Goal: Find specific page/section: Find specific page/section

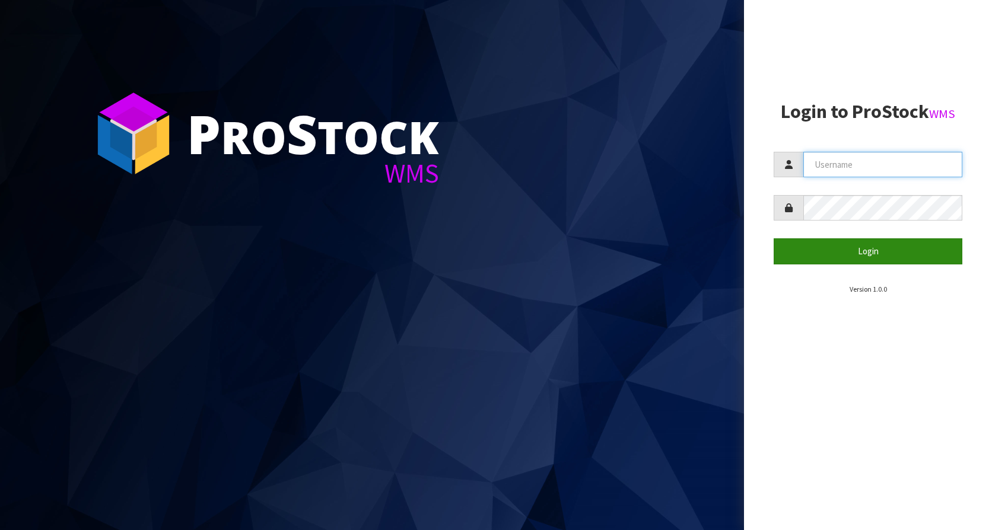
type input "KitchenAid"
click at [845, 262] on button "Login" at bounding box center [867, 251] width 189 height 26
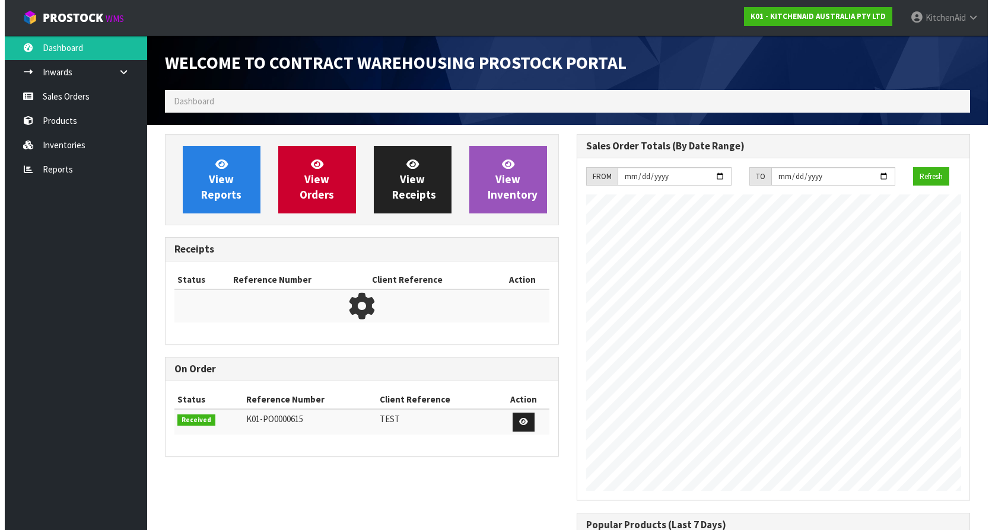
scroll to position [658, 411]
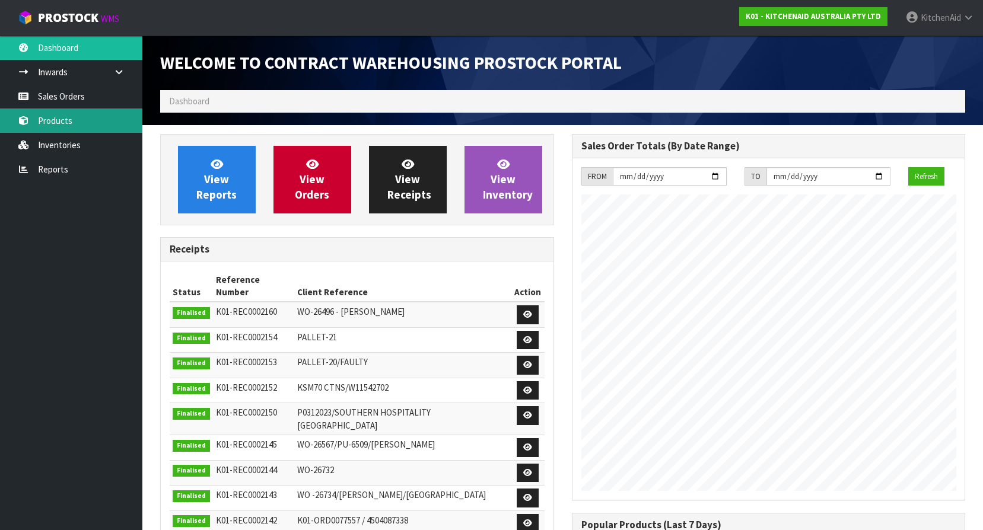
click at [55, 119] on link "Products" at bounding box center [71, 121] width 142 height 24
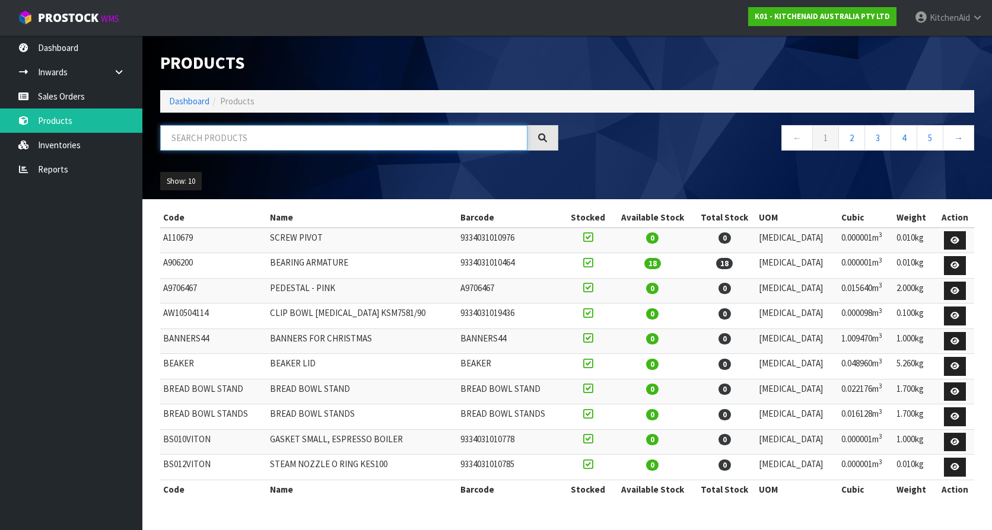
click at [274, 144] on input "text" at bounding box center [343, 138] width 367 height 26
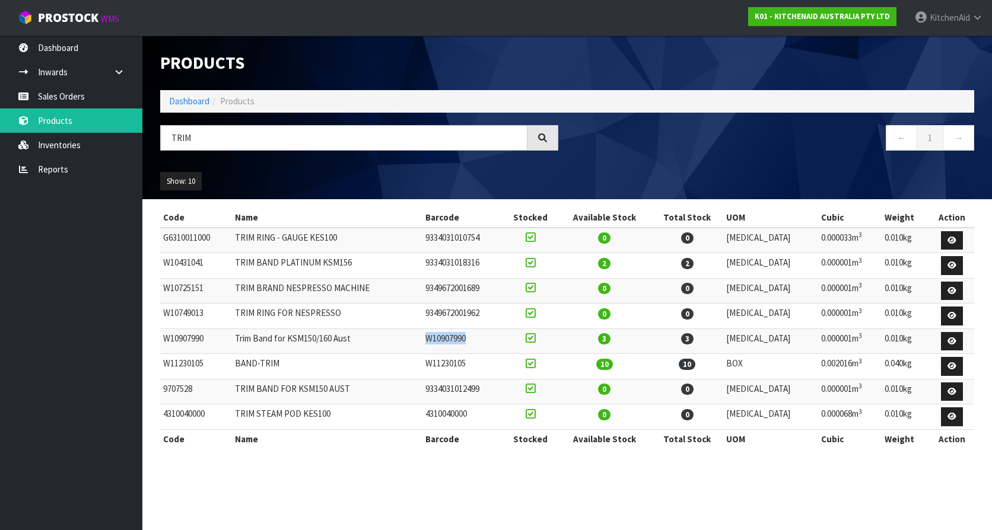
drag, startPoint x: 449, startPoint y: 340, endPoint x: 506, endPoint y: 335, distance: 57.7
click at [504, 335] on td "W10907990" at bounding box center [462, 342] width 81 height 26
copy td "W10907990"
click at [232, 145] on input "TRIM" at bounding box center [343, 138] width 367 height 26
drag, startPoint x: 255, startPoint y: 134, endPoint x: 171, endPoint y: 144, distance: 84.8
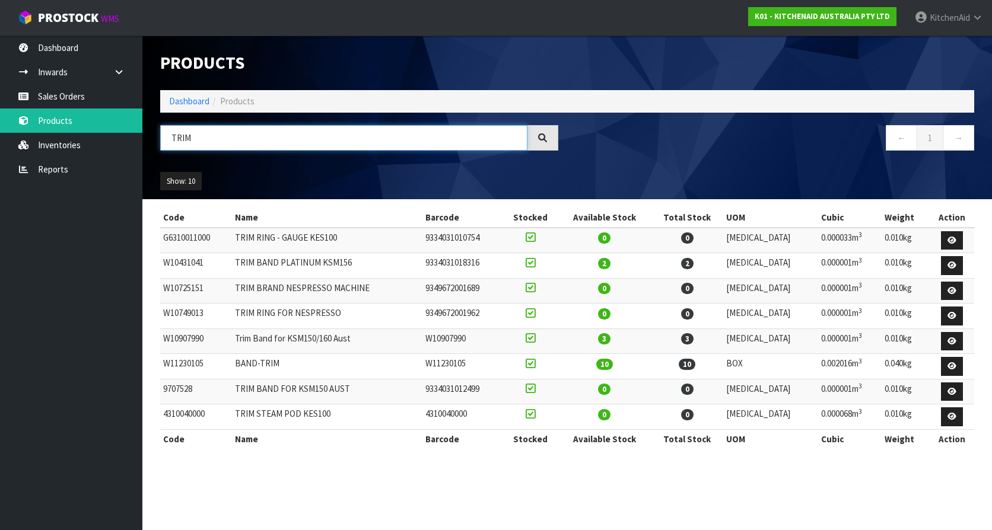
click at [171, 144] on input "TRIM" at bounding box center [343, 138] width 367 height 26
paste input "5KSB4026ABE"
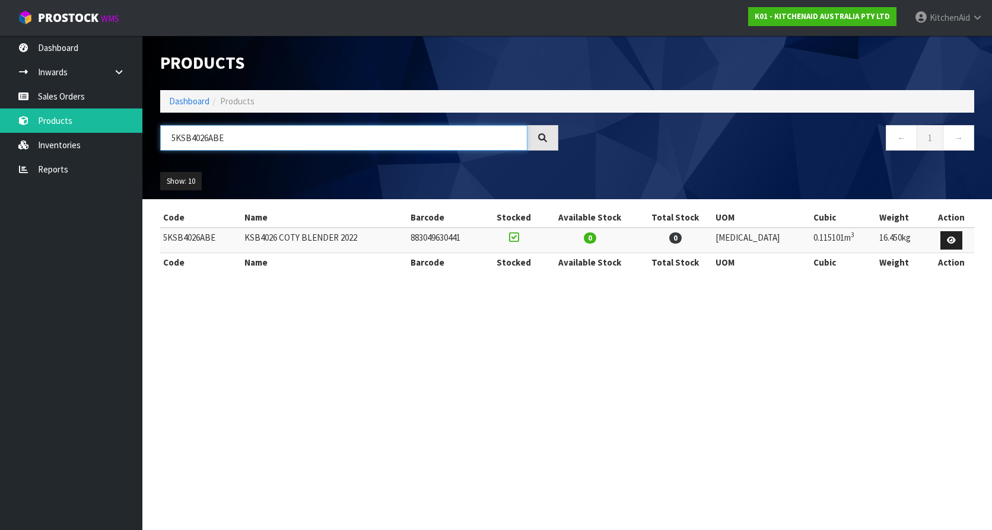
type input "5KSB4026ABE"
